Goal: Information Seeking & Learning: Check status

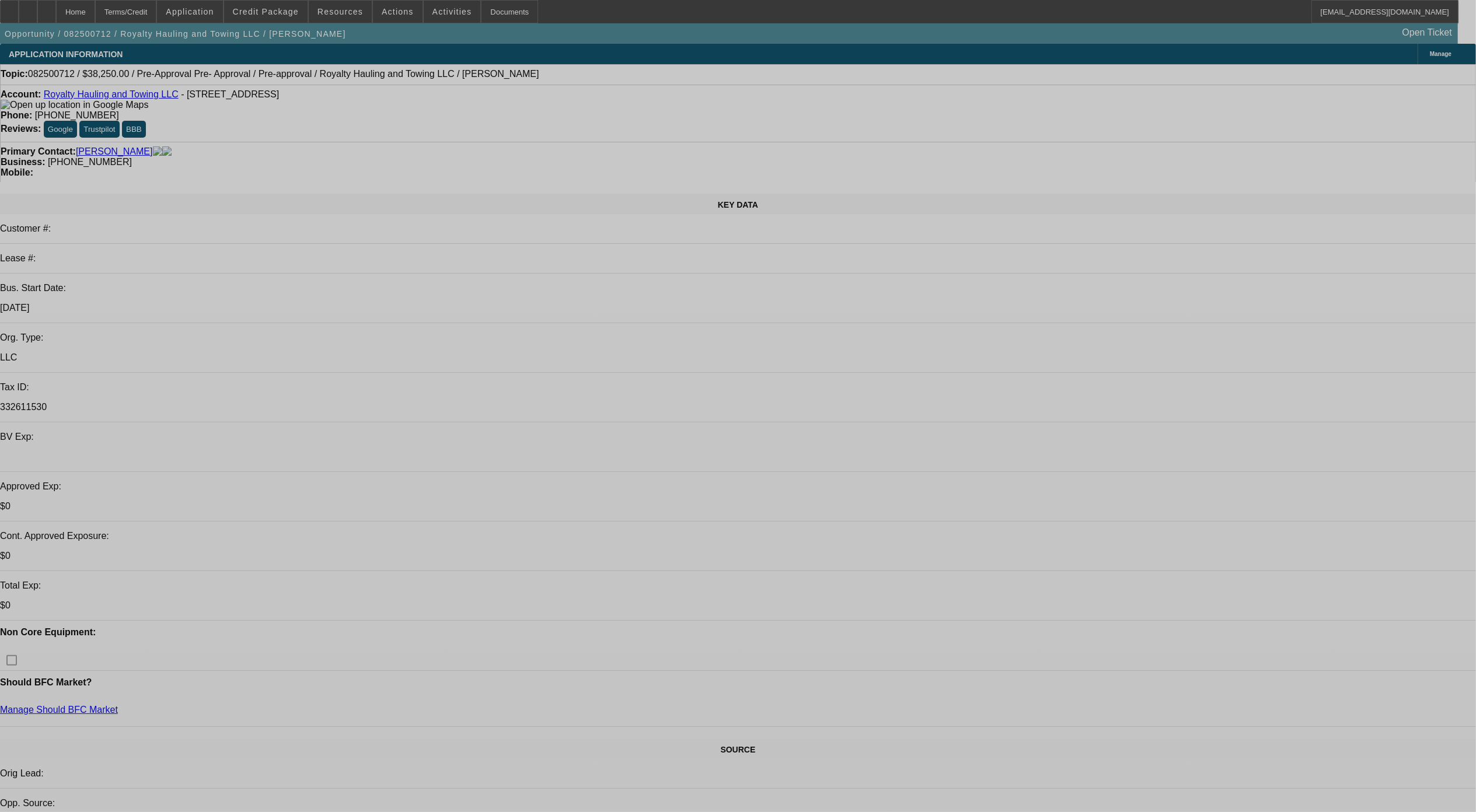
select select "0.15"
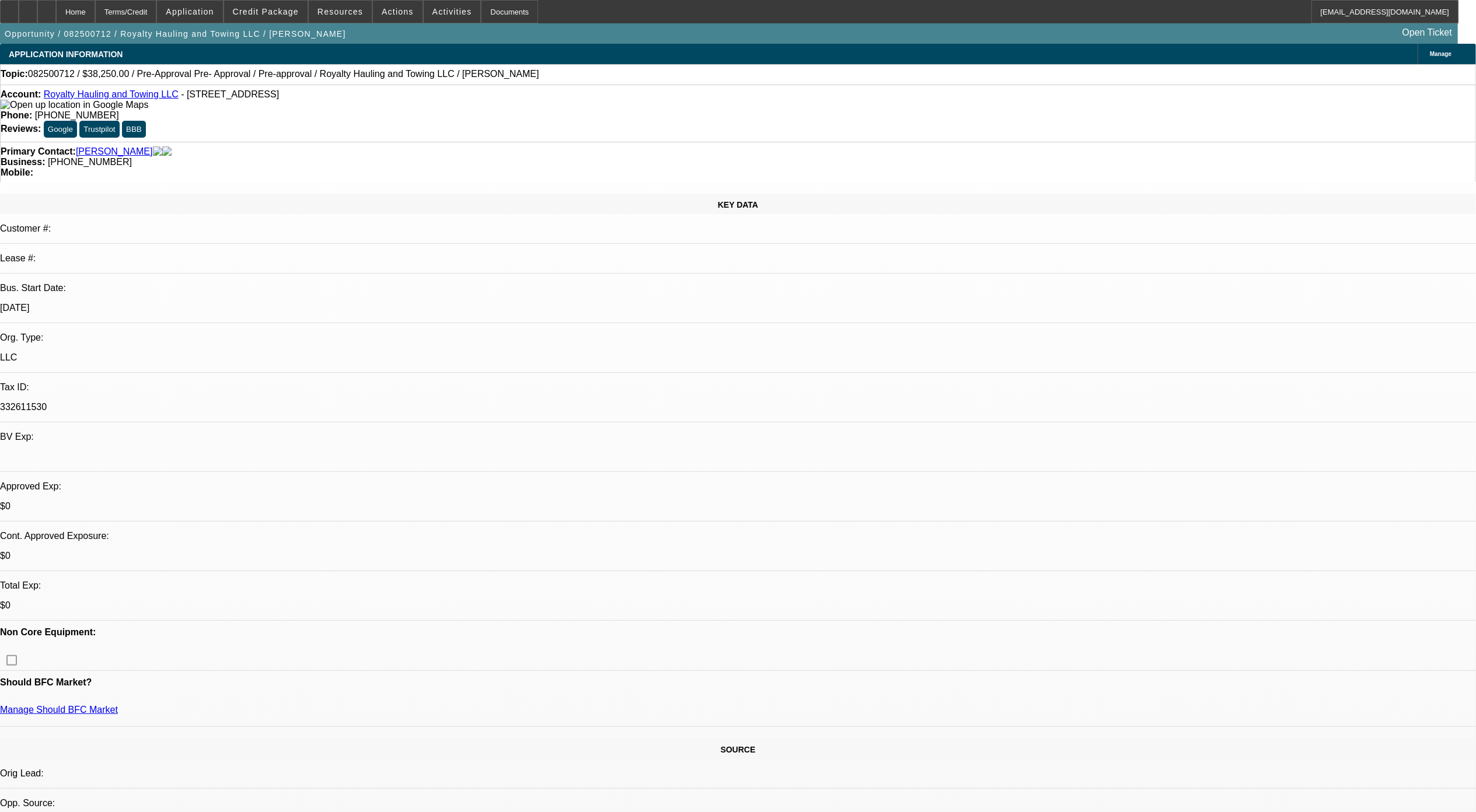
select select "2"
select select "0.1"
select select "0.15"
select select "2"
select select "0.1"
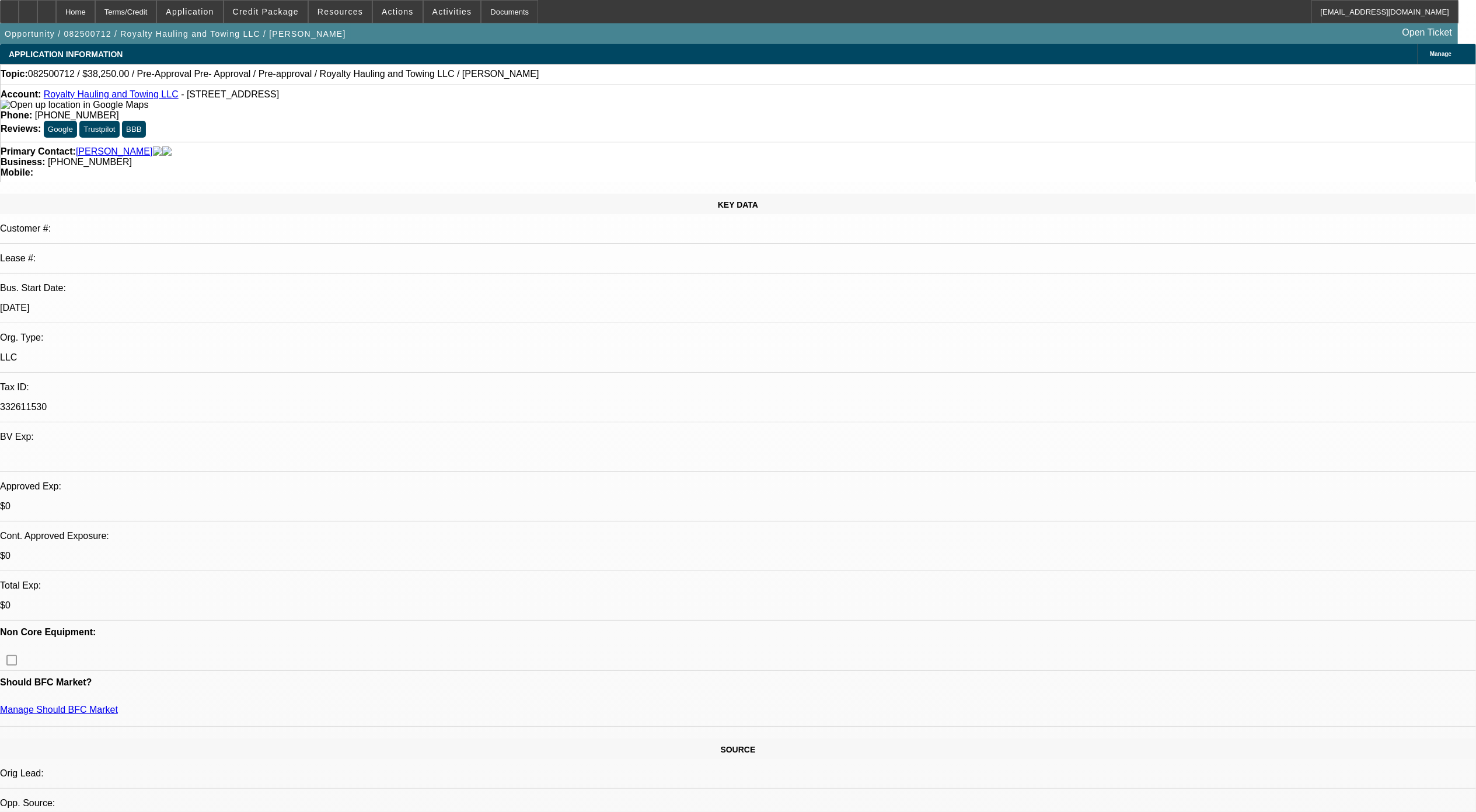
select select "1"
select select "2"
select select "4"
select select "1"
select select "2"
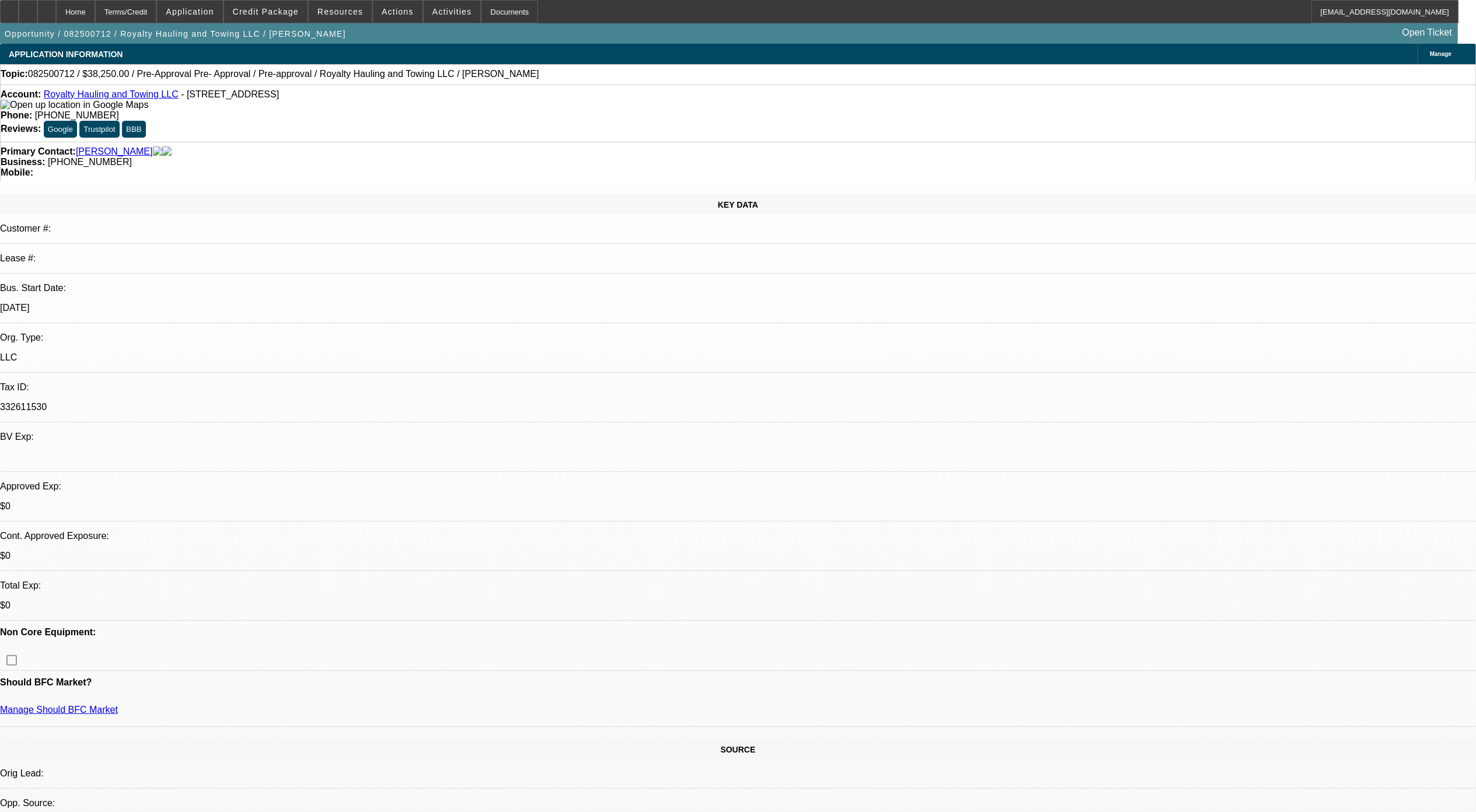
select select "4"
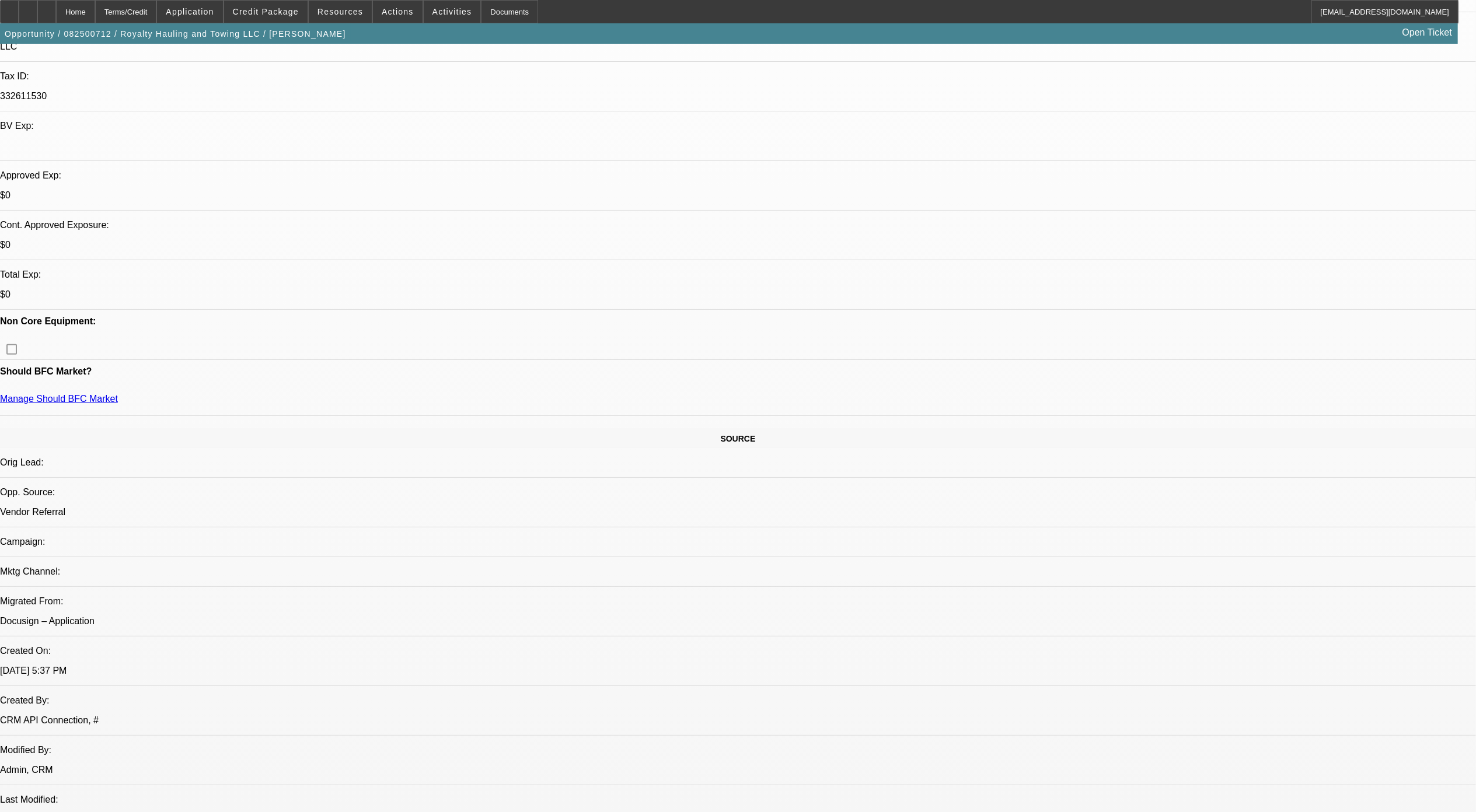
scroll to position [117, 0]
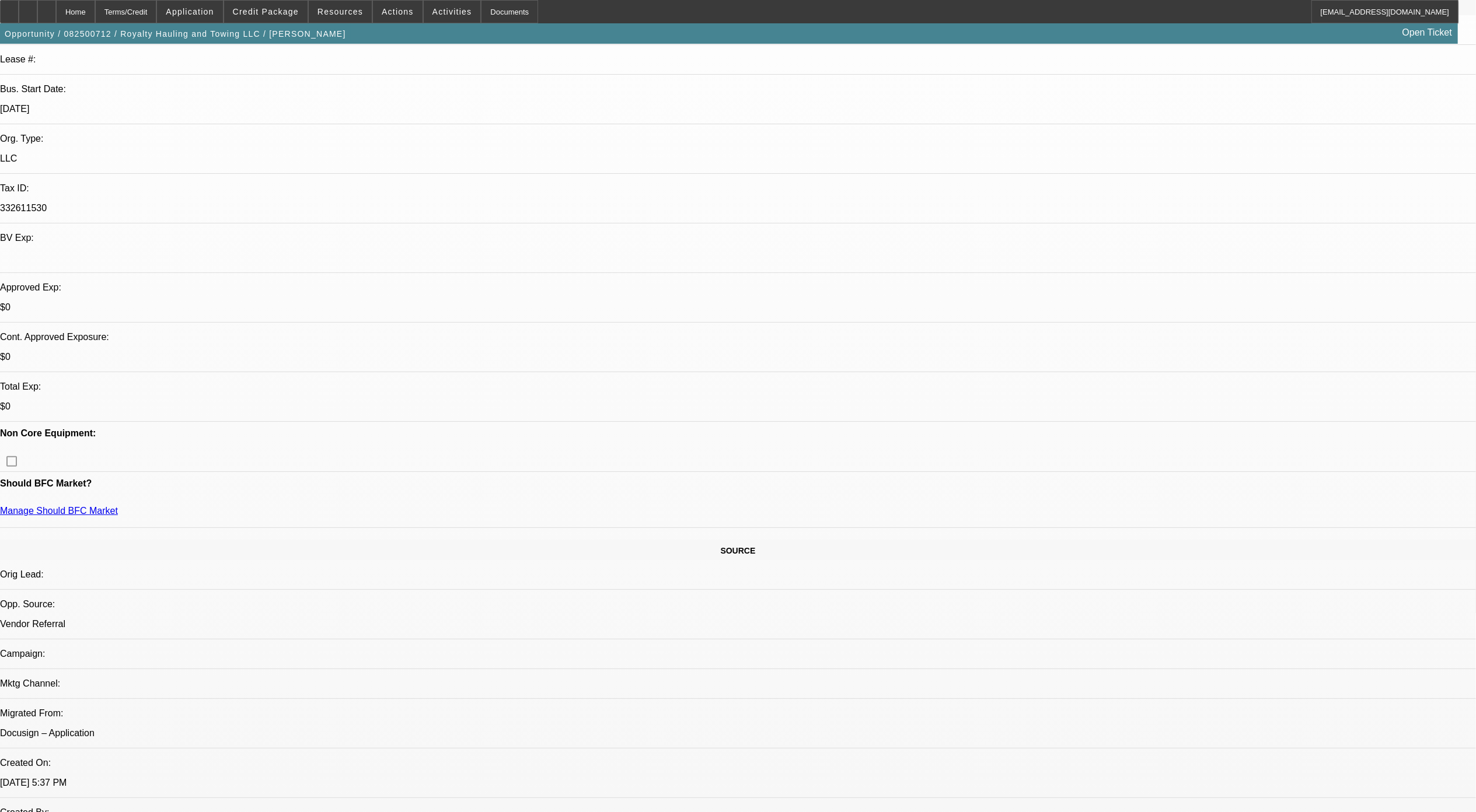
scroll to position [0, 0]
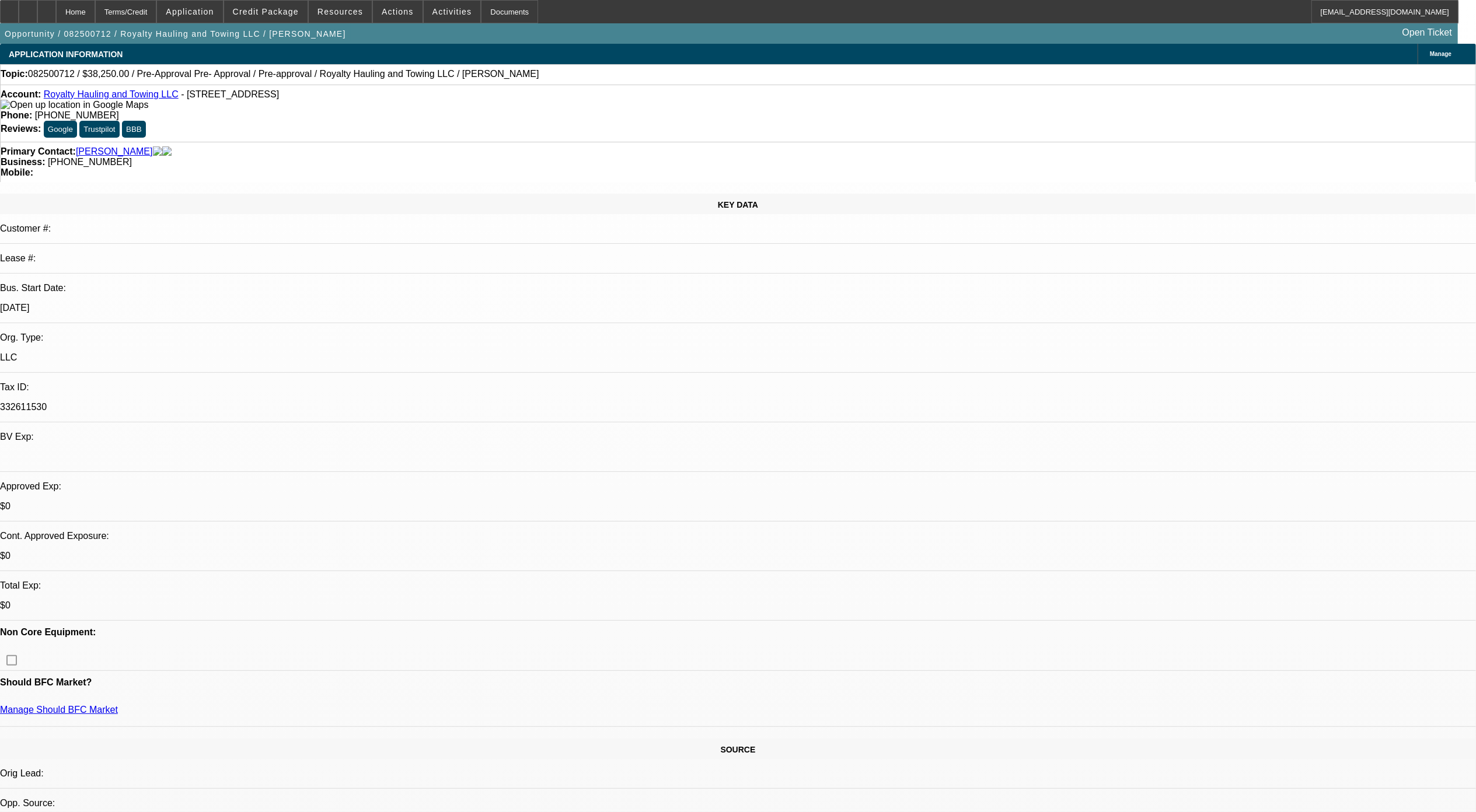
click at [283, 22] on span at bounding box center [265, 11] width 83 height 28
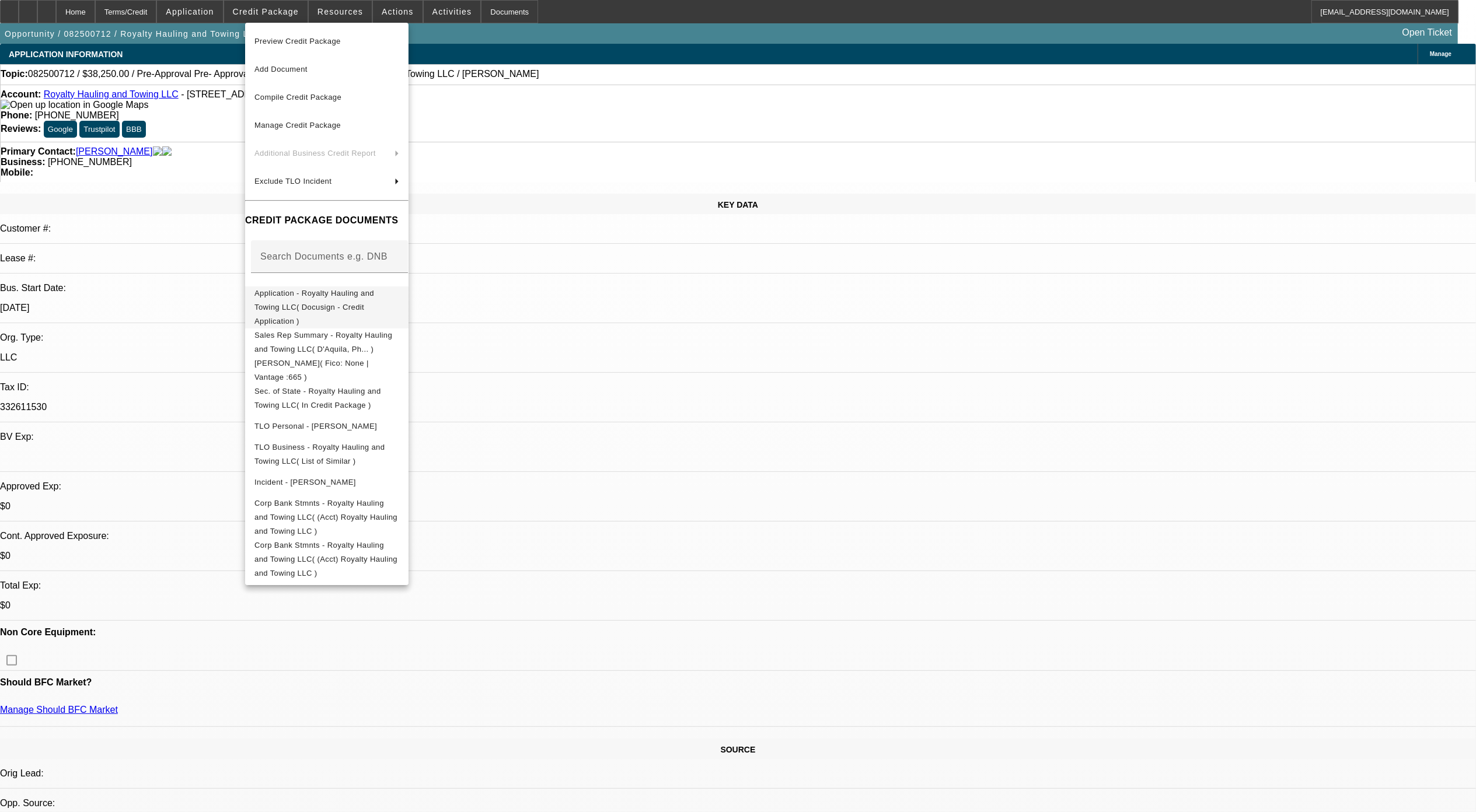
click at [356, 302] on span "Application - Royalty Hauling and Towing LLC( Docusign - Credit Application )" at bounding box center [327, 307] width 145 height 42
